Goal: Navigation & Orientation: Understand site structure

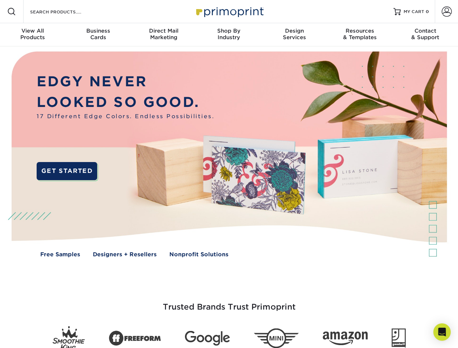
click at [229, 174] on img at bounding box center [228, 159] width 453 height 226
click at [12, 12] on span at bounding box center [11, 11] width 9 height 9
click at [446, 12] on span at bounding box center [446, 12] width 10 height 10
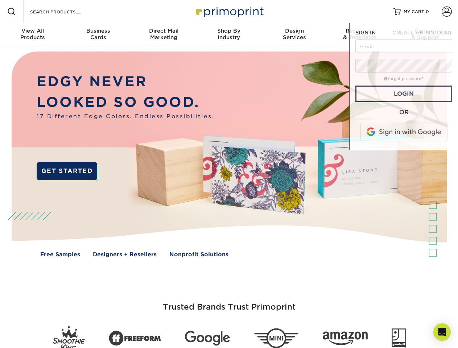
click at [33, 35] on div "View All Products" at bounding box center [32, 34] width 65 height 13
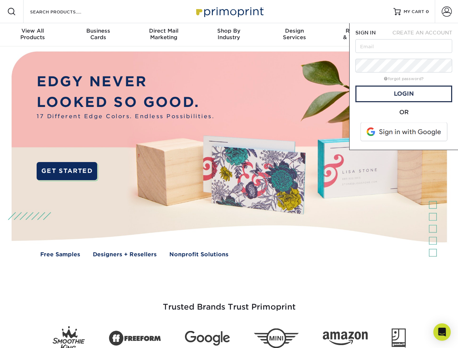
click at [98, 35] on div "Business Cards" at bounding box center [97, 34] width 65 height 13
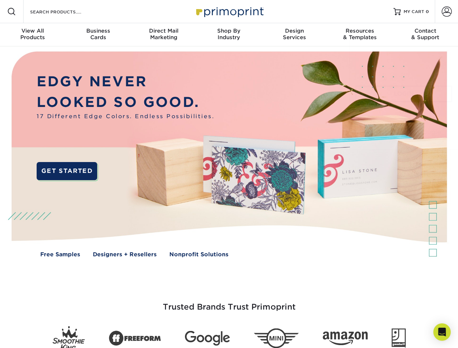
click at [163, 35] on div "Direct Mail Marketing" at bounding box center [163, 34] width 65 height 13
click at [229, 35] on div "Shop By Industry" at bounding box center [228, 34] width 65 height 13
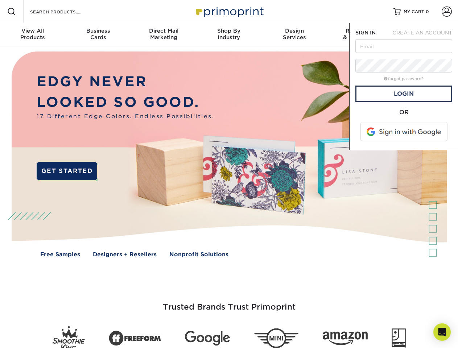
click at [294, 35] on div "Design Services" at bounding box center [294, 34] width 65 height 13
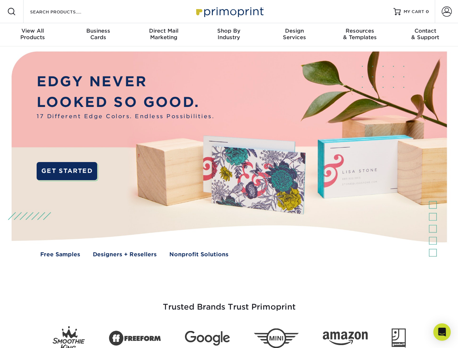
click at [359, 35] on span "SIGN IN" at bounding box center [365, 33] width 20 height 6
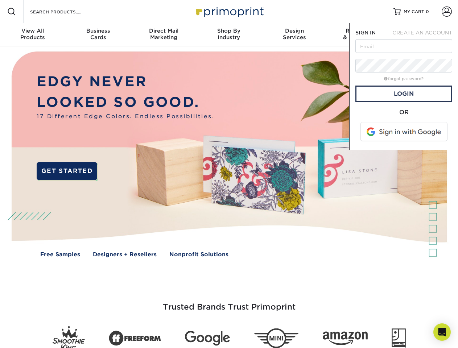
click at [425, 35] on div "Contact & Support" at bounding box center [424, 34] width 65 height 13
